Goal: Information Seeking & Learning: Compare options

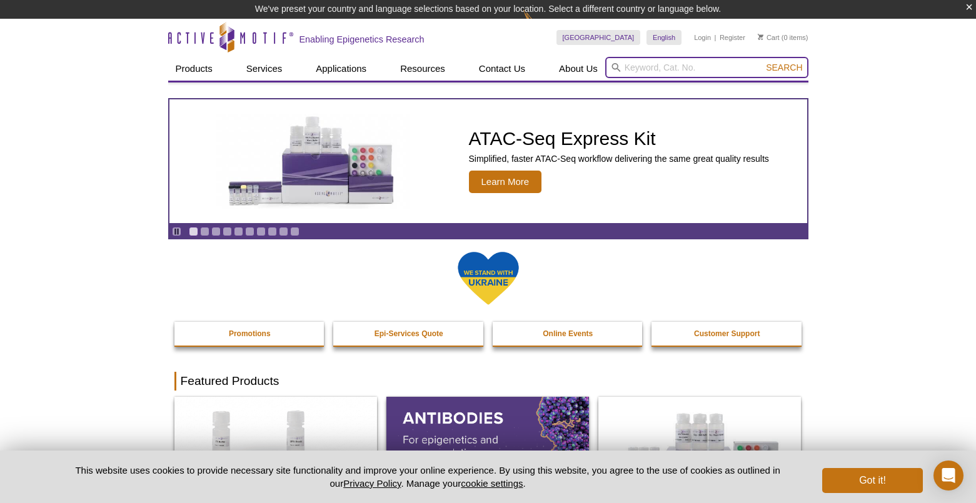
click at [682, 71] on input "search" at bounding box center [706, 67] width 203 height 21
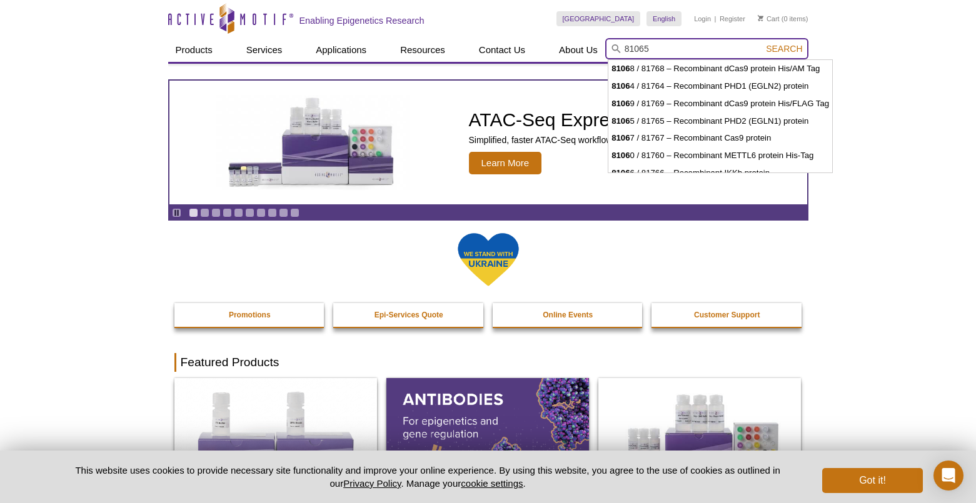
type input "81065"
click at [785, 49] on button "Search" at bounding box center [784, 48] width 44 height 11
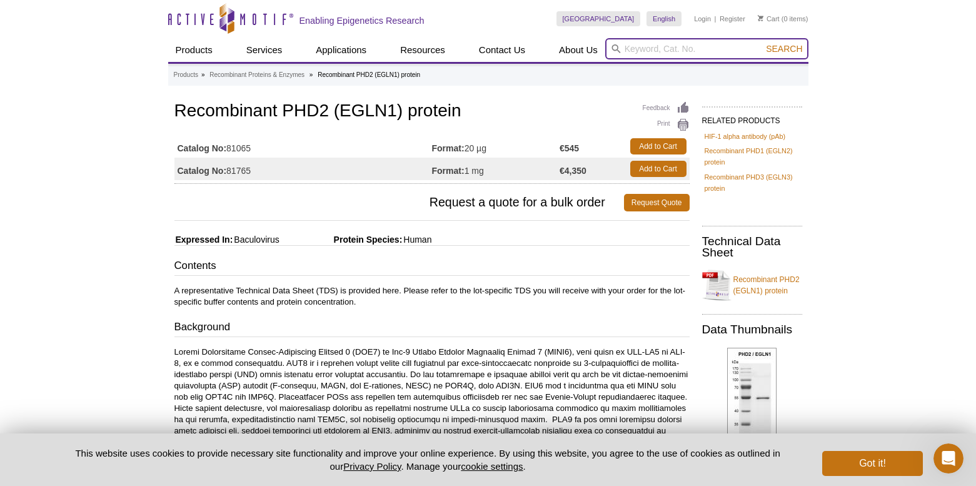
click at [682, 46] on input "search" at bounding box center [706, 48] width 203 height 21
type input "81064"
click at [785, 49] on button "Search" at bounding box center [784, 48] width 44 height 11
click at [675, 51] on input "search" at bounding box center [706, 48] width 203 height 21
type input "81033"
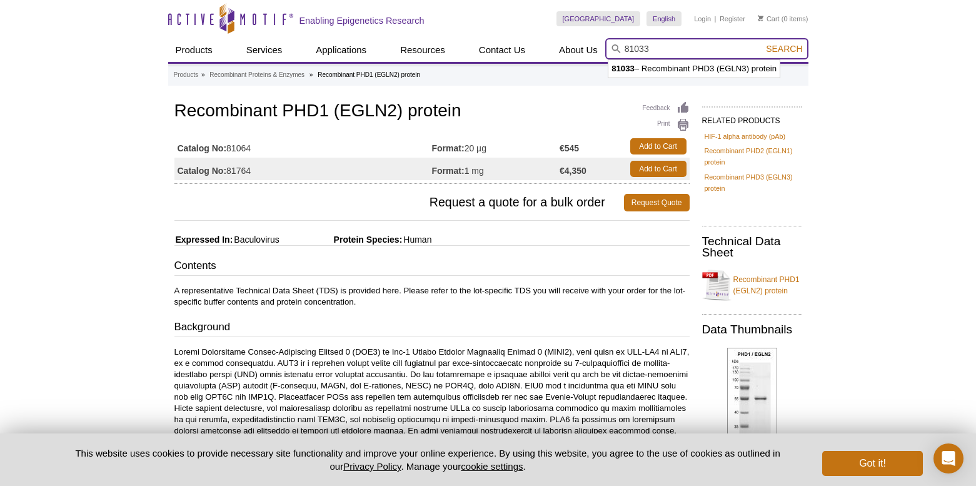
click at [785, 49] on button "Search" at bounding box center [784, 48] width 44 height 11
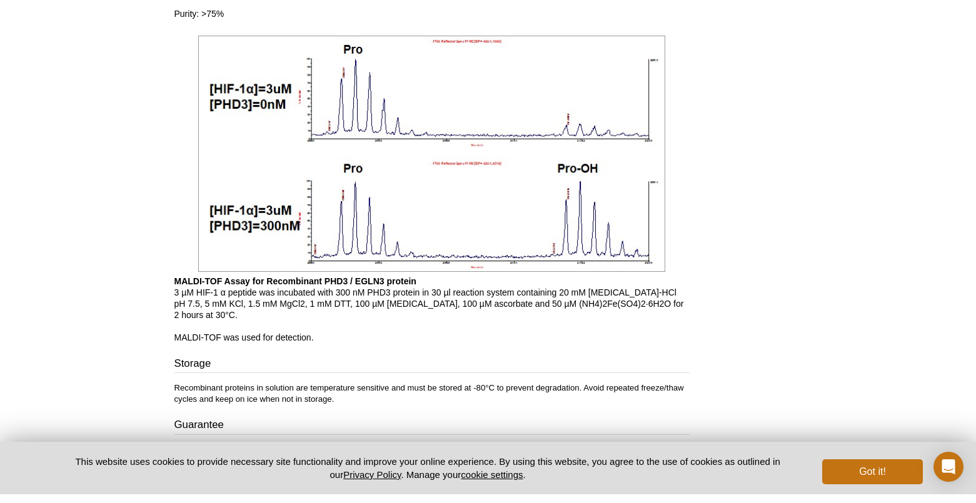
scroll to position [1116, 0]
